Goal: Task Accomplishment & Management: Complete application form

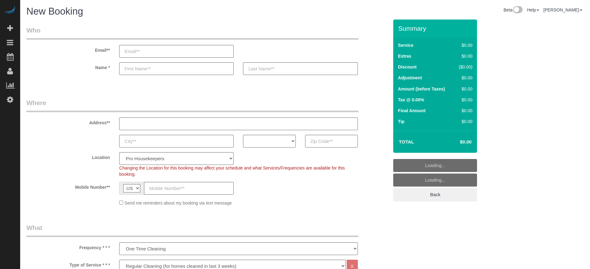
select select "4"
select select "number:9"
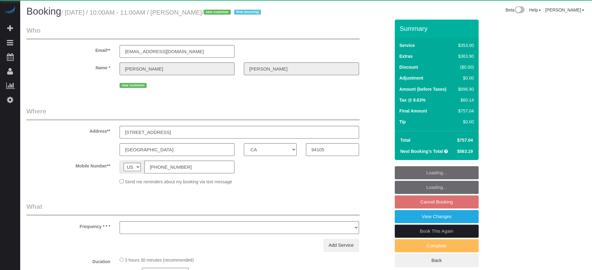
select select "CA"
select select "string:cash"
select select "object:809"
select select "5"
select select "spot1"
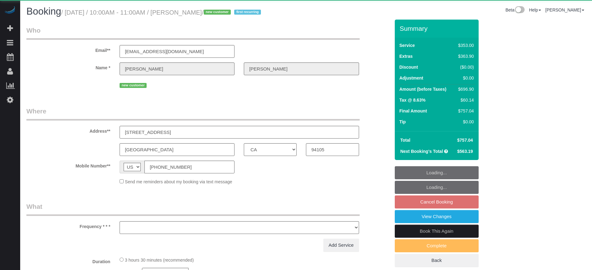
select select "number:9"
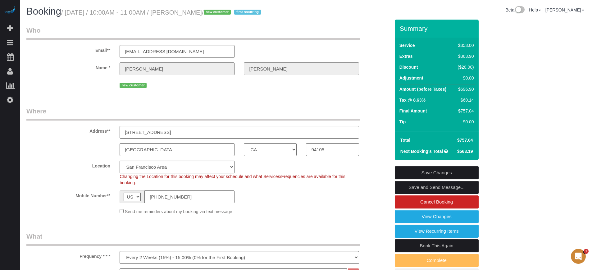
click at [276, 107] on legend "Where" at bounding box center [192, 113] width 333 height 14
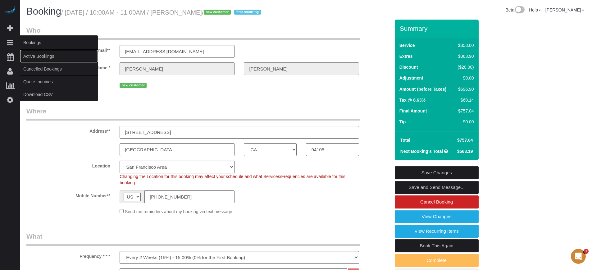
click at [35, 59] on link "Active Bookings" at bounding box center [59, 56] width 78 height 12
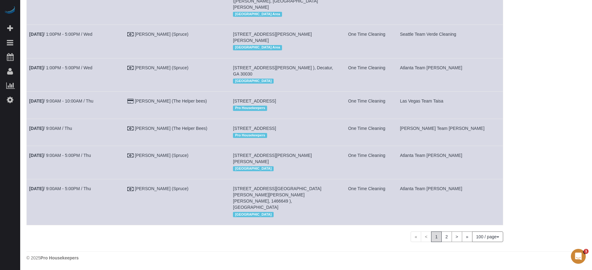
scroll to position [3393, 0]
